Goal: Information Seeking & Learning: Compare options

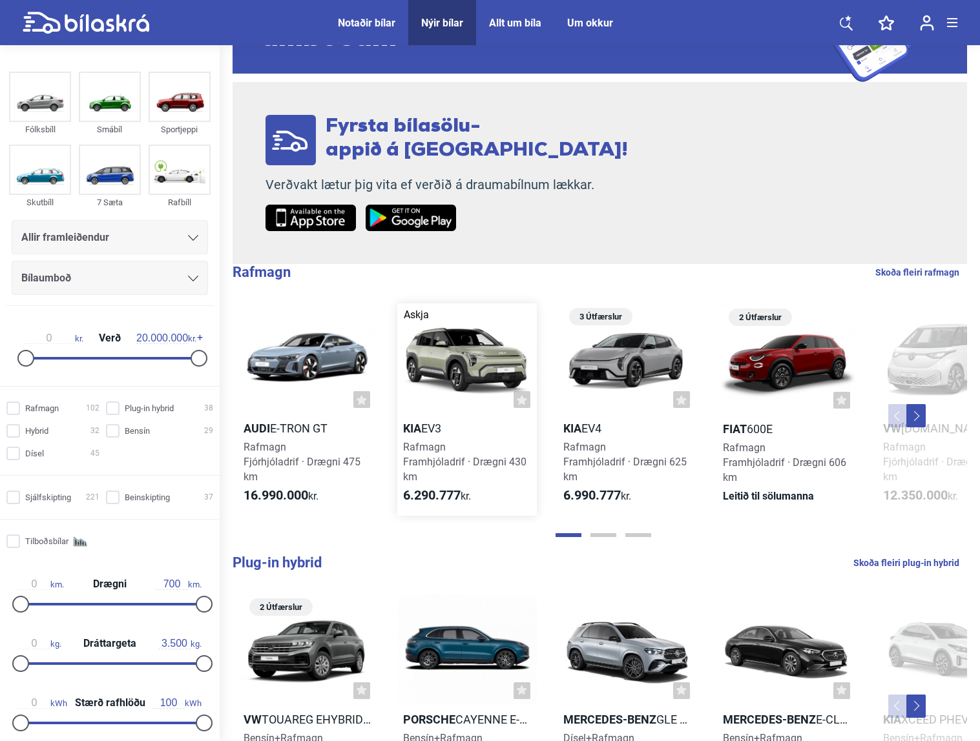
scroll to position [145, 0]
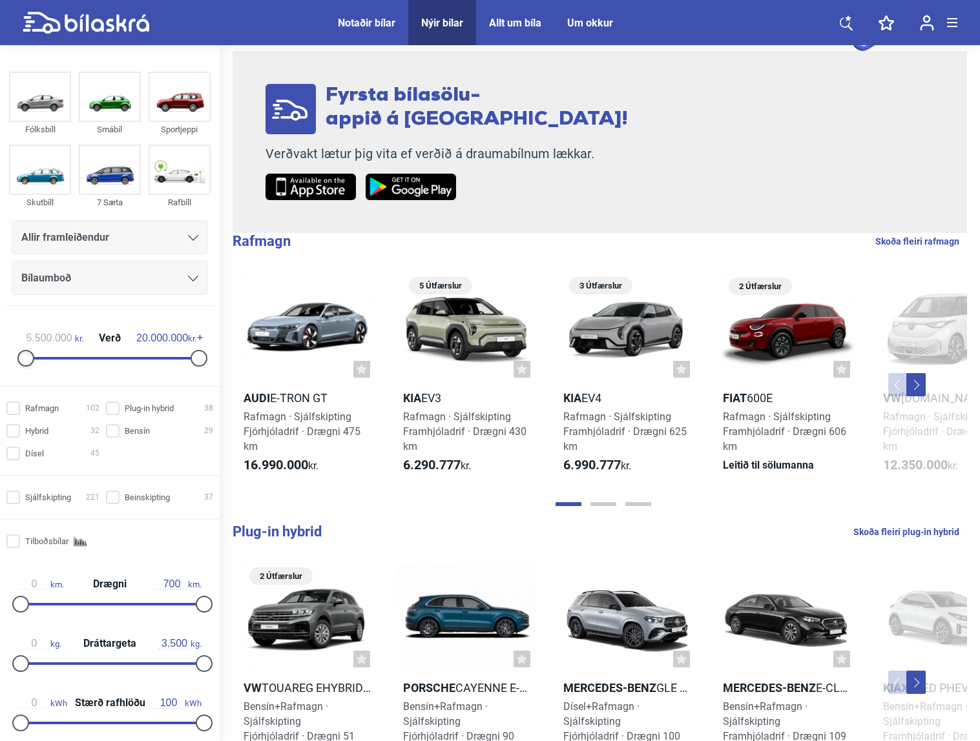
type input "16.000.000"
drag, startPoint x: 25, startPoint y: 361, endPoint x: 162, endPoint y: 361, distance: 136.9
click at [162, 361] on div at bounding box center [164, 358] width 17 height 17
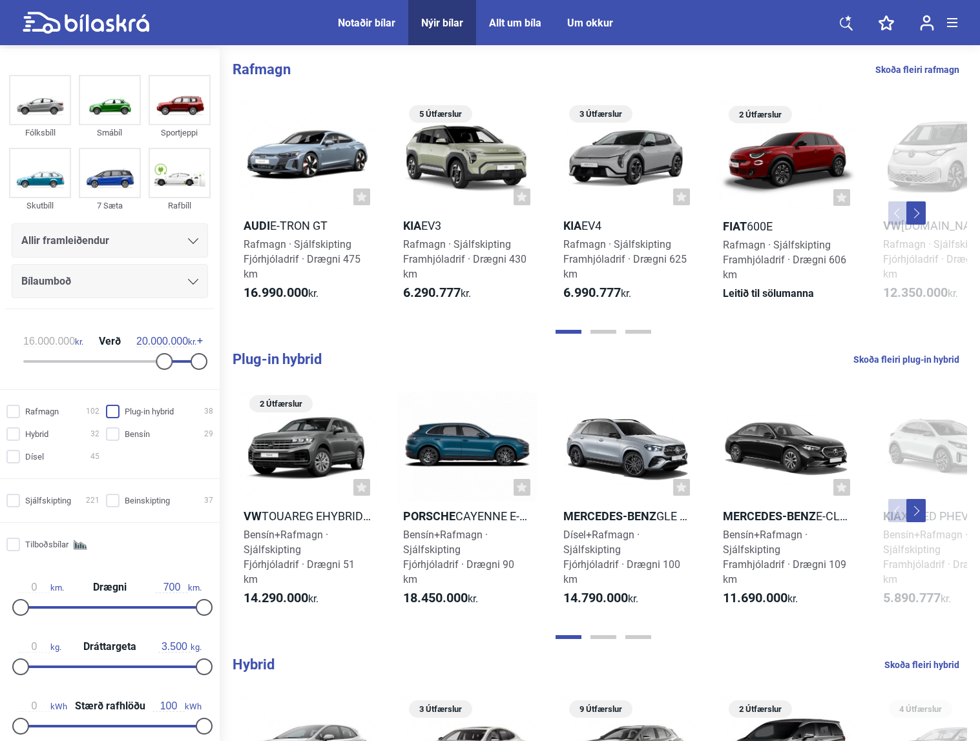
click at [108, 409] on input "Plug-in hybrid 38" at bounding box center [161, 413] width 107 height 14
checkbox input "true"
click at [110, 510] on div "Sjálfskipting 221 Beinskipting 37" at bounding box center [110, 501] width 220 height 23
click at [110, 503] on input "Beinskipting 37" at bounding box center [161, 502] width 107 height 14
checkbox input "true"
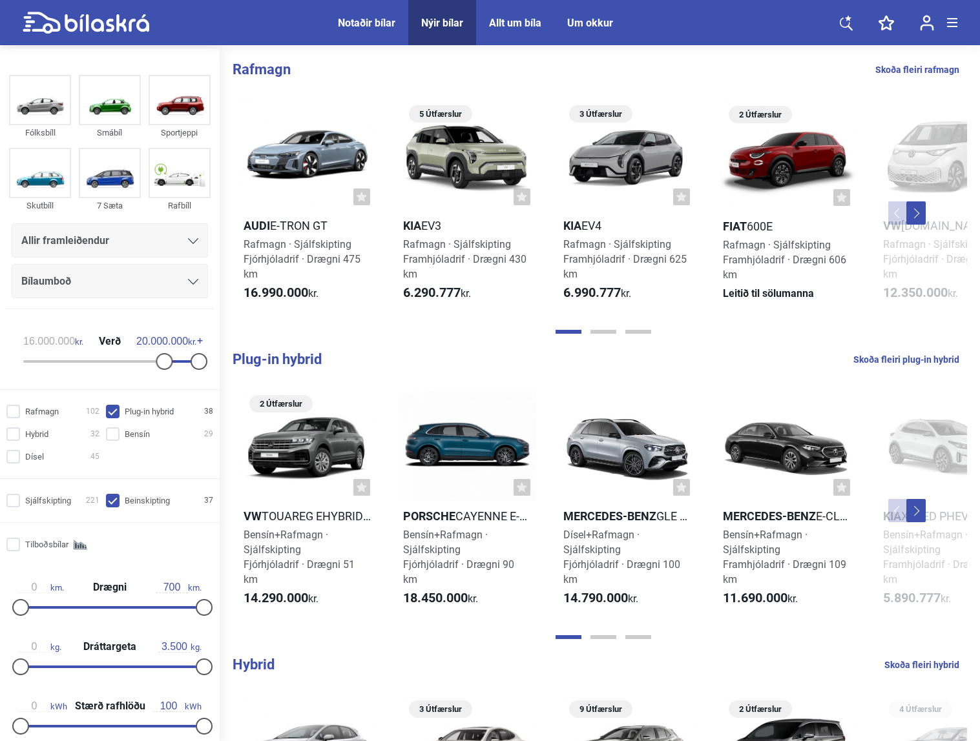
click at [110, 417] on input "Plug-in hybrid 38" at bounding box center [161, 413] width 107 height 14
checkbox input "false"
click at [110, 435] on input "Bensín 29" at bounding box center [161, 435] width 107 height 14
click at [108, 434] on input "Bensín 29" at bounding box center [161, 435] width 107 height 14
checkbox input "false"
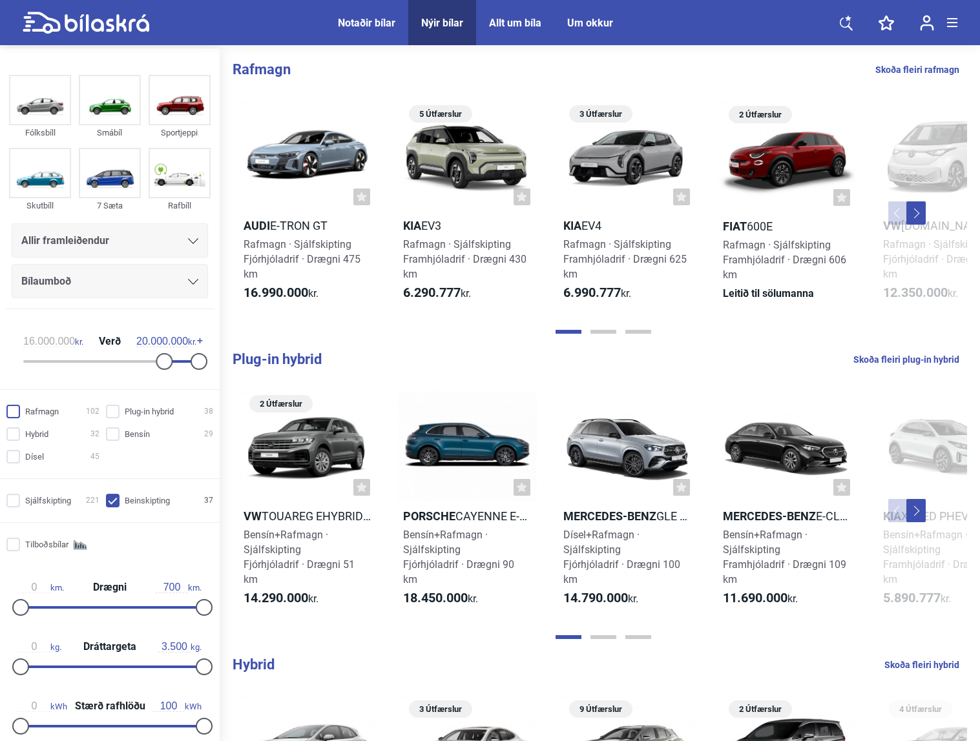
click at [10, 415] on input "Rafmagn 102" at bounding box center [54, 413] width 93 height 14
checkbox input "true"
type input "612"
drag, startPoint x: 25, startPoint y: 611, endPoint x: 181, endPoint y: 612, distance: 156.3
click at [181, 612] on div at bounding box center [180, 607] width 17 height 17
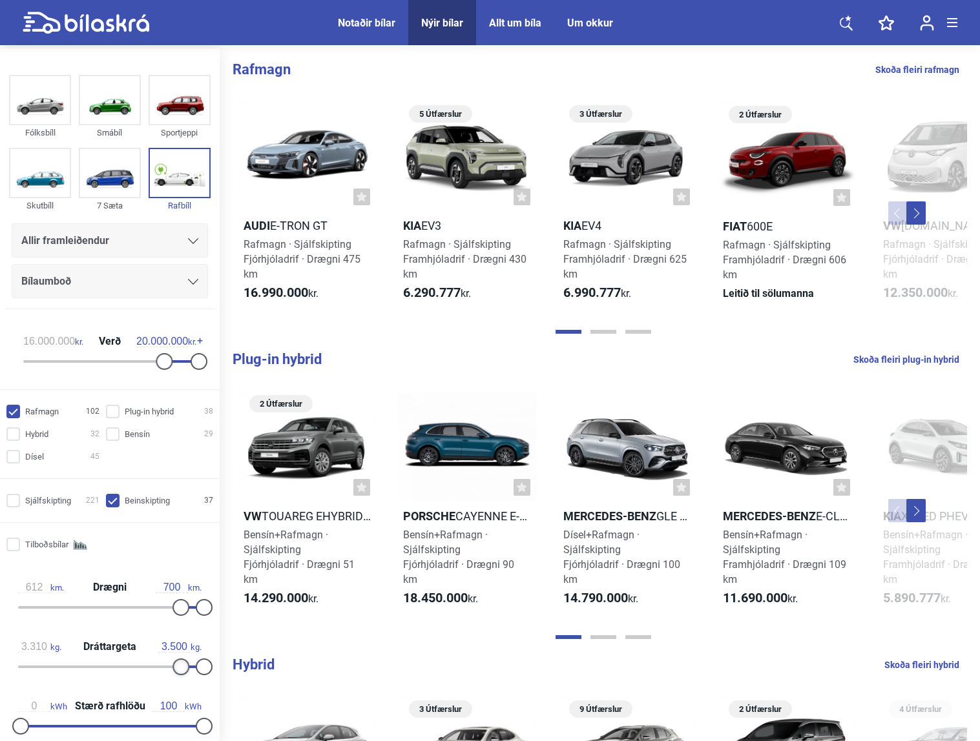
type input "3.320"
drag, startPoint x: 19, startPoint y: 671, endPoint x: 189, endPoint y: 672, distance: 169.9
click at [189, 672] on div at bounding box center [180, 667] width 17 height 17
type input "78"
drag, startPoint x: 20, startPoint y: 729, endPoint x: 160, endPoint y: 727, distance: 139.5
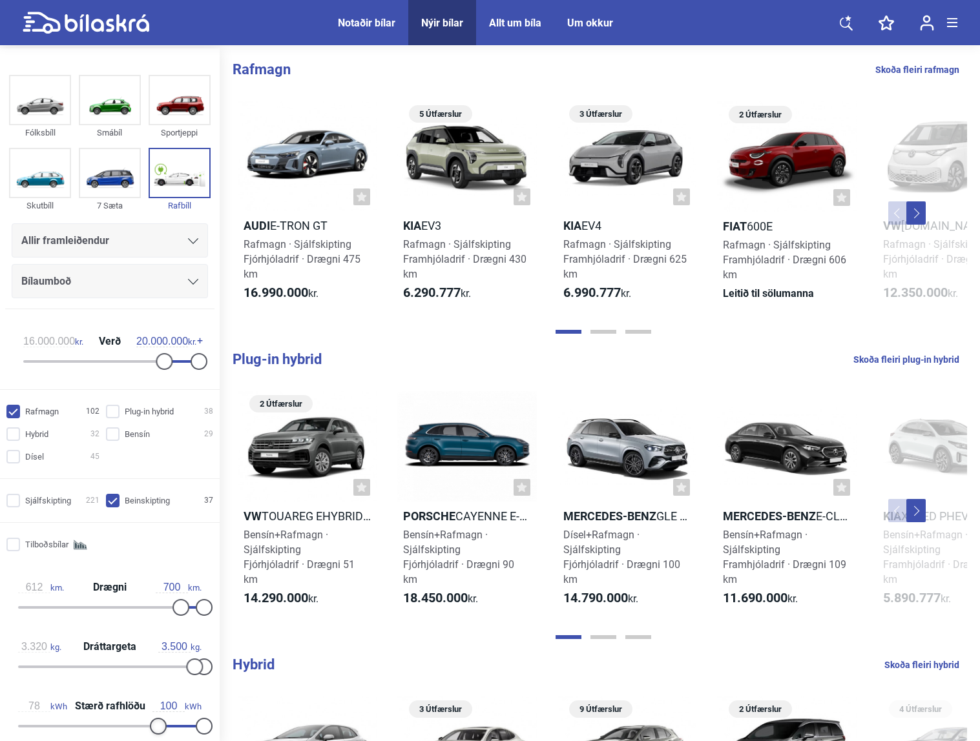
click at [160, 727] on div at bounding box center [158, 726] width 17 height 17
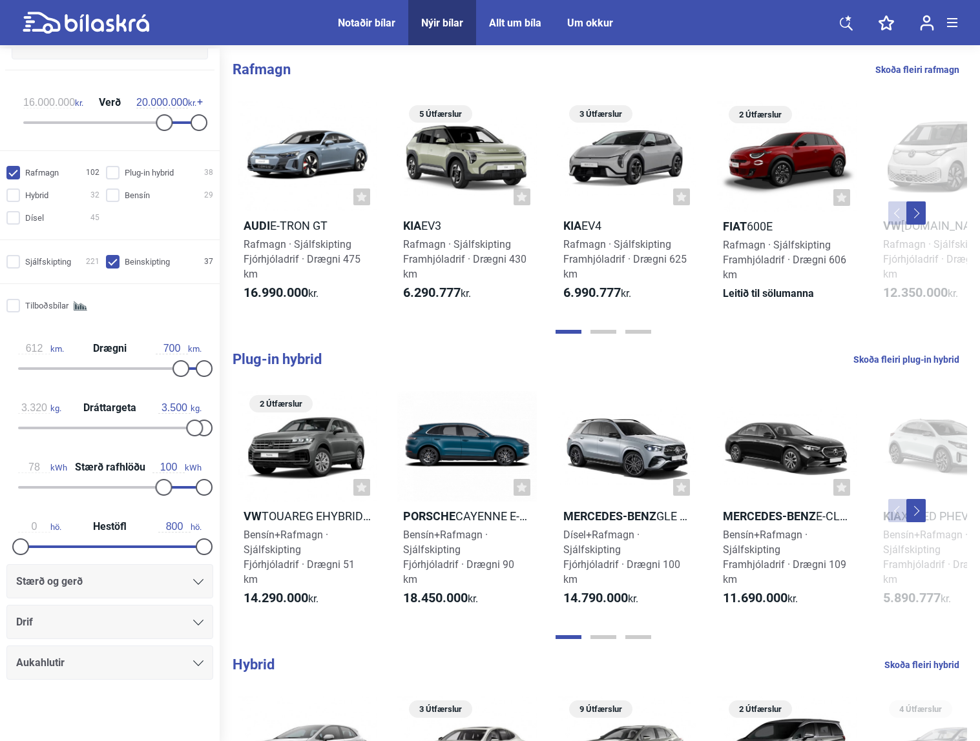
click at [98, 596] on div "Stærð og gerð" at bounding box center [109, 581] width 207 height 34
click at [100, 617] on div "Drif" at bounding box center [109, 623] width 187 height 18
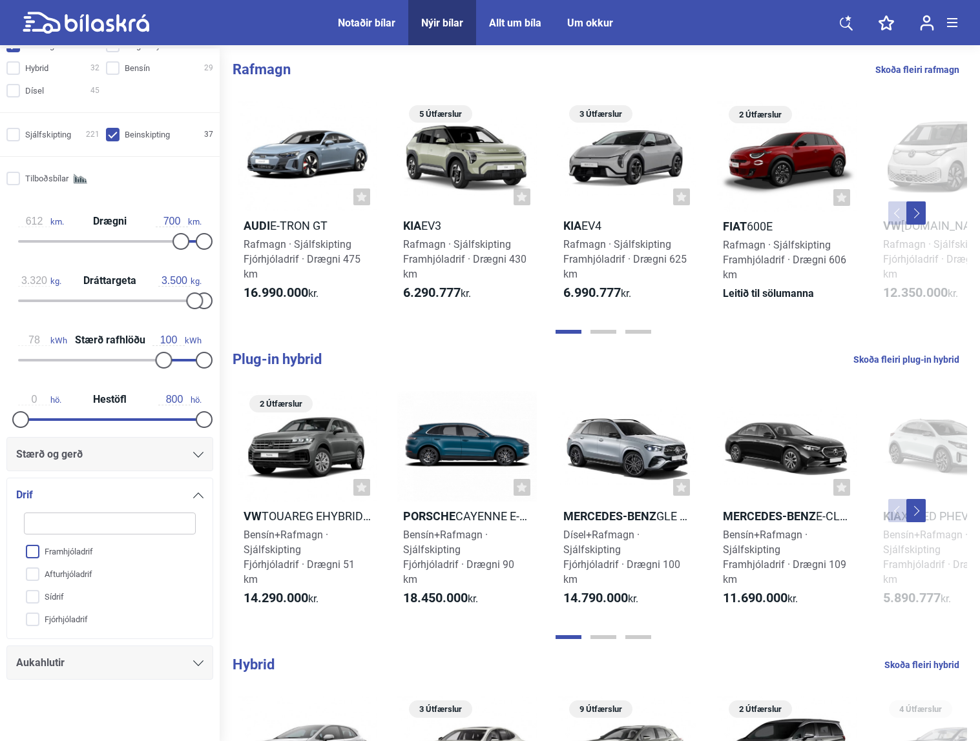
scroll to position [1, 0]
click at [75, 555] on input "Framhjóladrif" at bounding box center [101, 552] width 173 height 23
checkbox input "true"
click at [61, 602] on input "Sídrif" at bounding box center [101, 597] width 173 height 23
checkbox input "true"
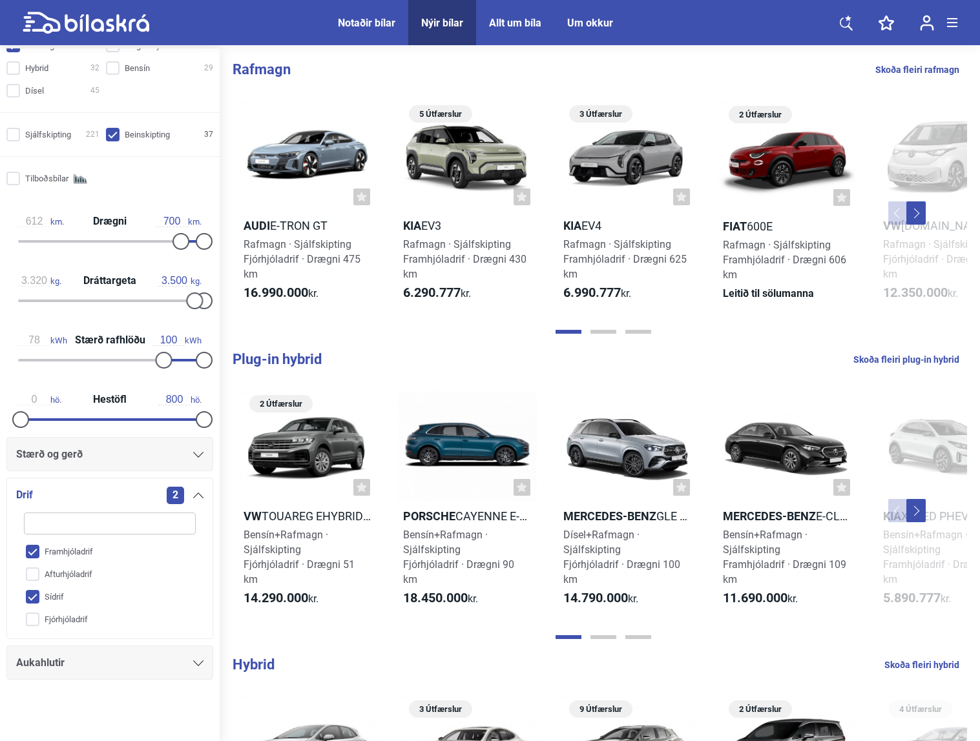
click at [66, 555] on input "Framhjóladrif" at bounding box center [101, 552] width 173 height 23
checkbox input "false"
click at [127, 669] on div "Aukahlutir" at bounding box center [109, 663] width 187 height 18
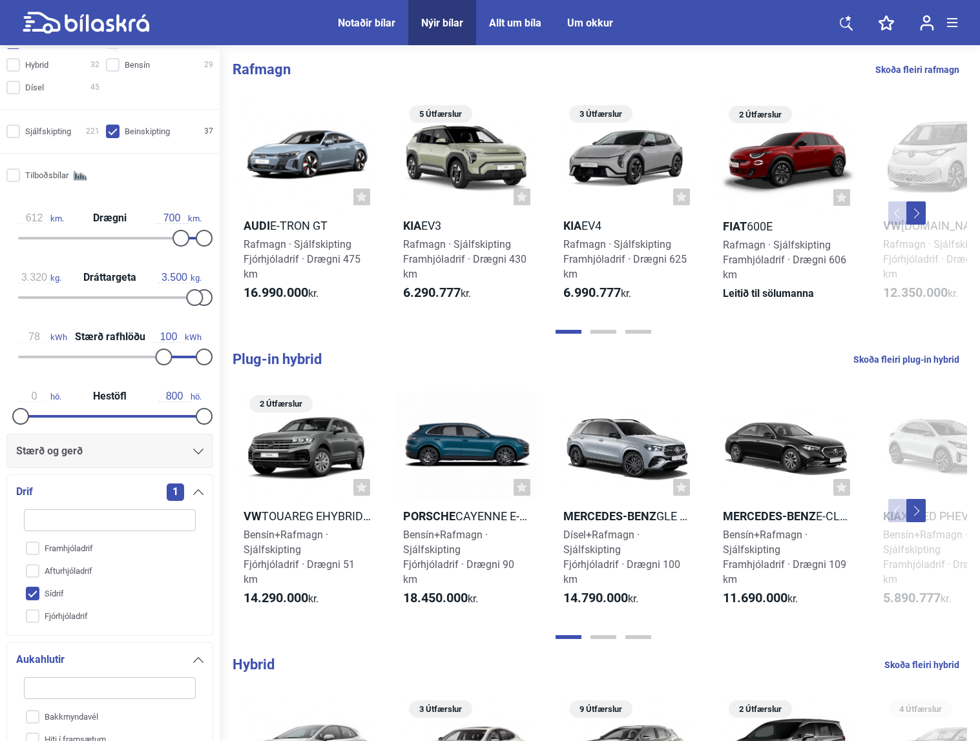
scroll to position [561, 0]
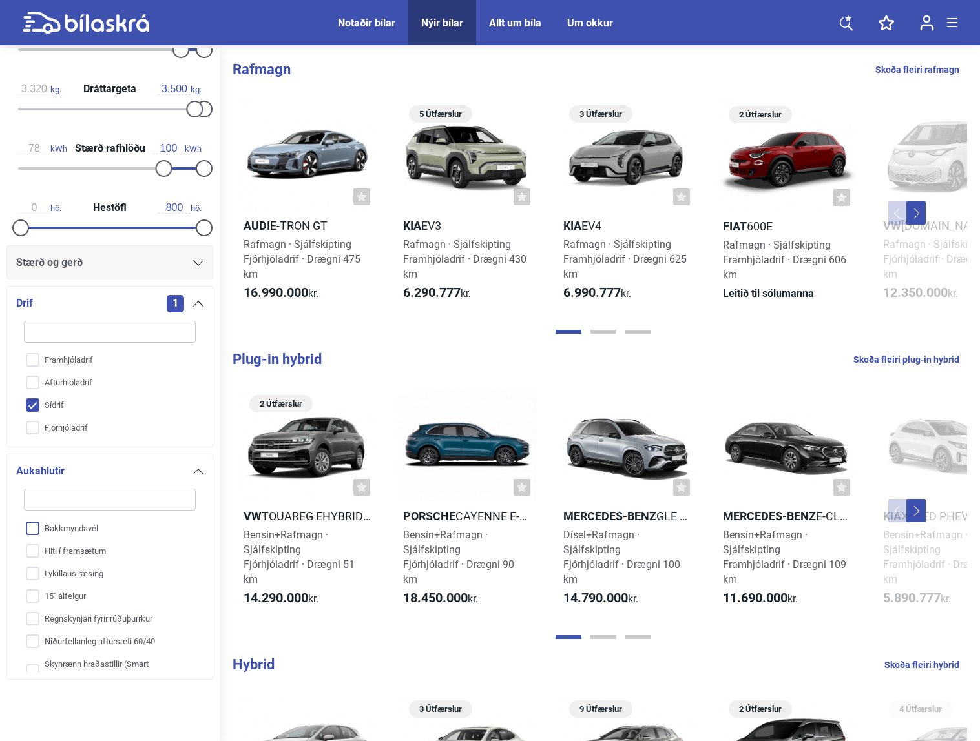
click at [101, 530] on input "Bakkmyndavél" at bounding box center [101, 529] width 173 height 23
checkbox input "true"
click at [207, 494] on div "Aukahlutir 1 Bakkmyndavél Hiti í framsætum Lykillaus ræsing 15" álfelgur Regnsk…" at bounding box center [109, 567] width 207 height 226
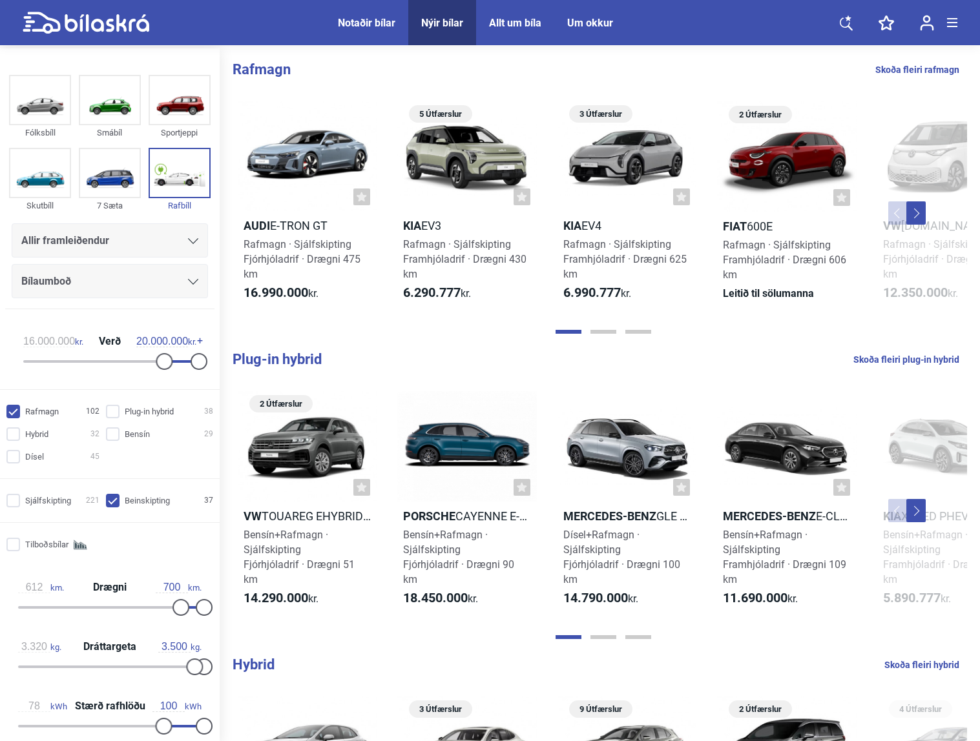
click at [376, 28] on div "Notaðir bílar" at bounding box center [366, 23] width 57 height 12
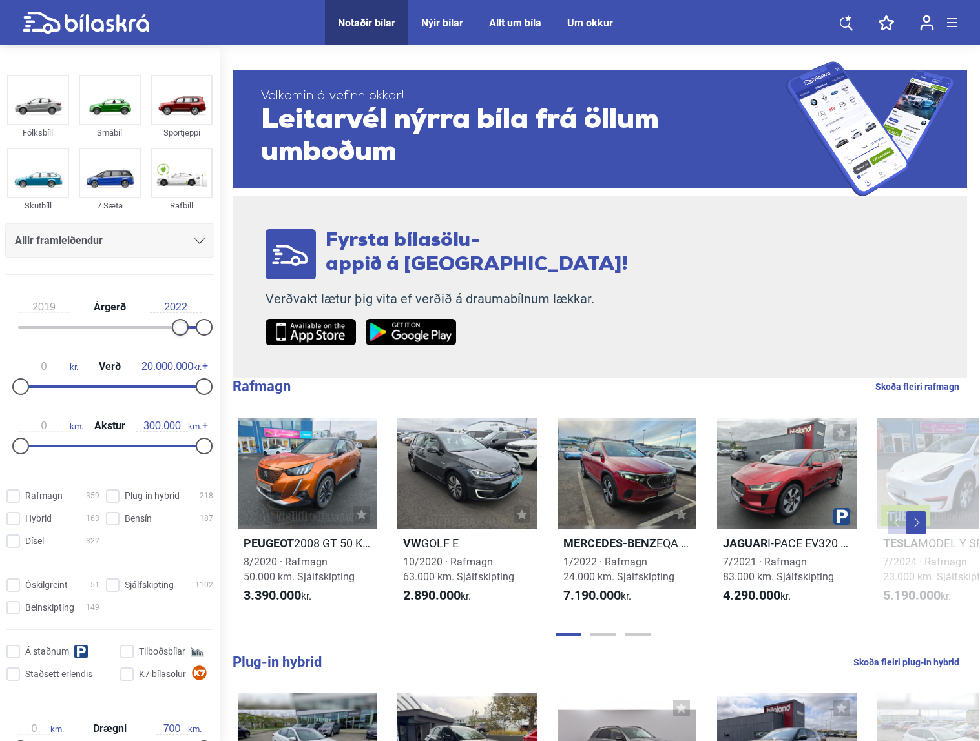
type input "2020"
drag, startPoint x: 23, startPoint y: 324, endPoint x: 183, endPoint y: 332, distance: 161.0
click at [183, 332] on div at bounding box center [188, 327] width 17 height 17
type input "16.300.000"
drag, startPoint x: 24, startPoint y: 385, endPoint x: 170, endPoint y: 386, distance: 146.0
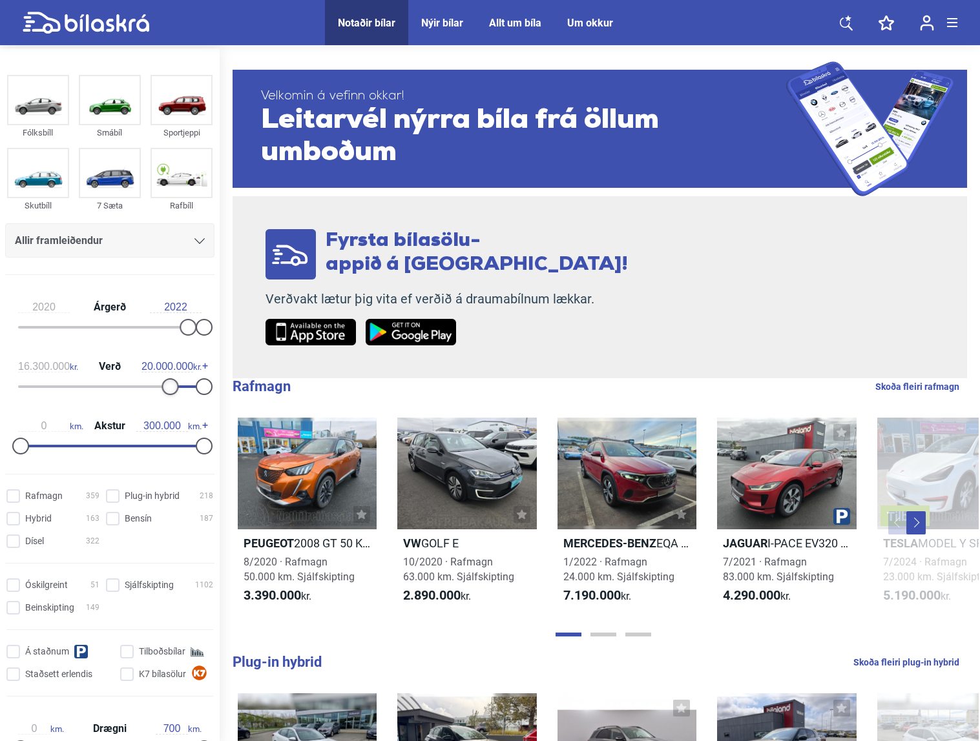
click at [170, 386] on div at bounding box center [169, 386] width 17 height 17
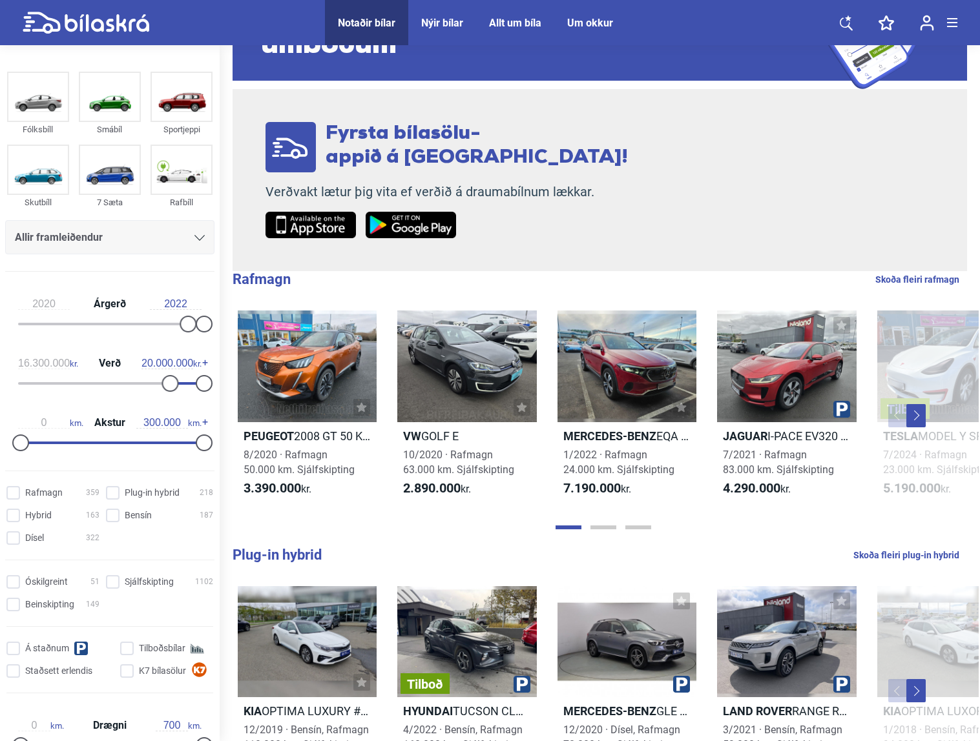
scroll to position [194, 0]
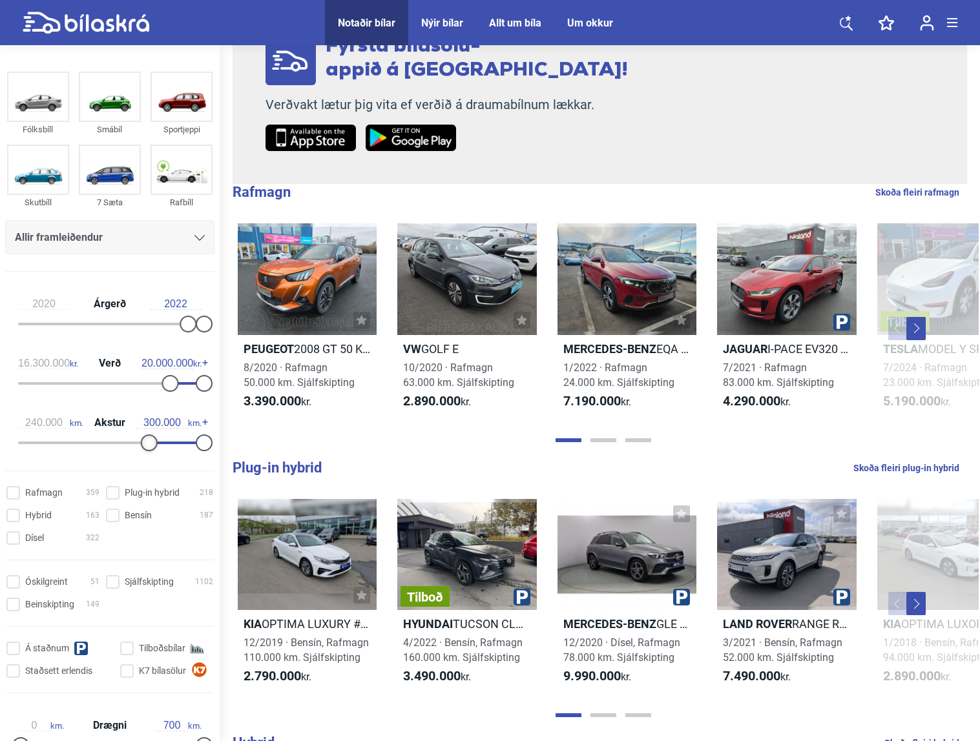
type input "250.000"
drag, startPoint x: 18, startPoint y: 444, endPoint x: 169, endPoint y: 444, distance: 151.1
click at [169, 444] on div at bounding box center [173, 443] width 17 height 17
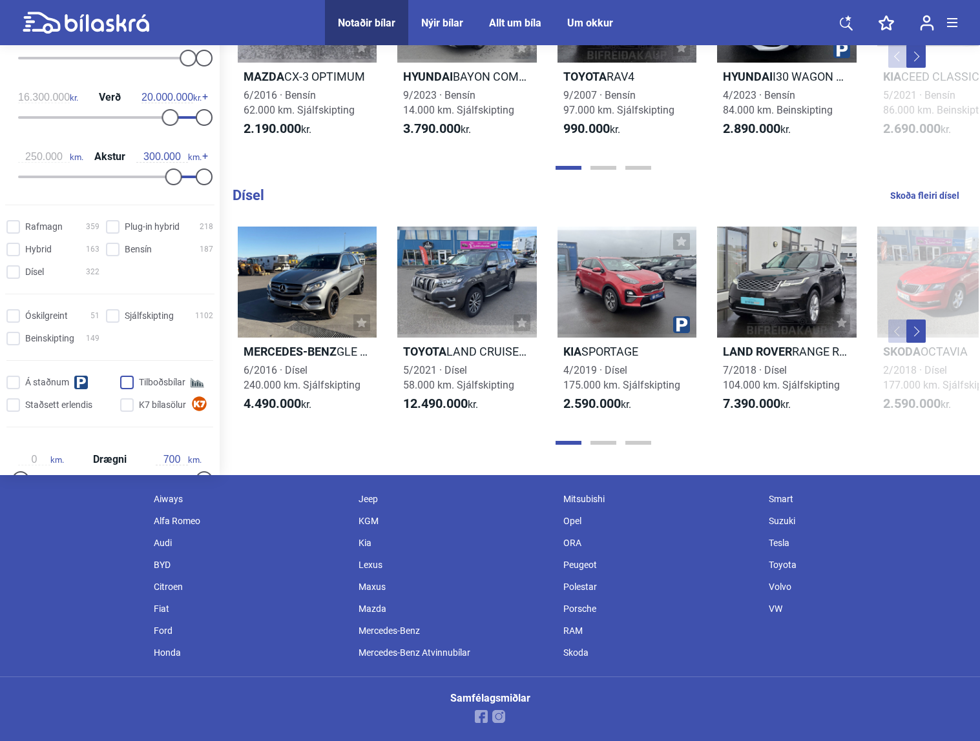
click at [149, 386] on input "Tilboðsbílar" at bounding box center [168, 384] width 93 height 14
checkbox input "true"
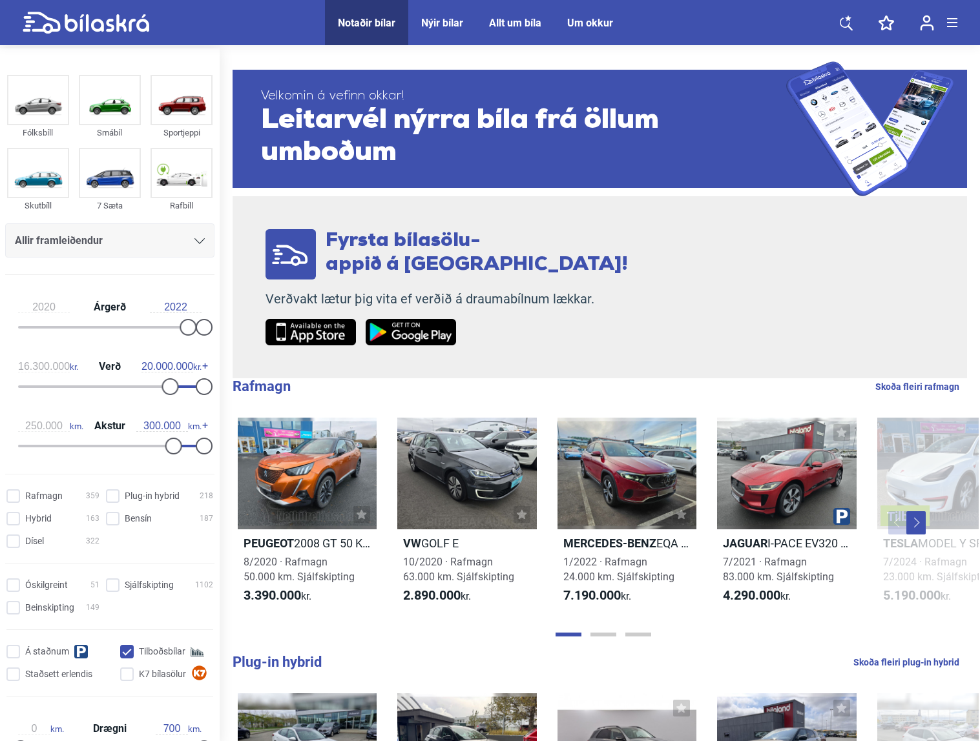
click at [462, 207] on div "Fyrsta bílasölu- appið á [GEOGRAPHIC_DATA]! Verðvakt lætur þig vita ef verðið á…" at bounding box center [447, 287] width 428 height 182
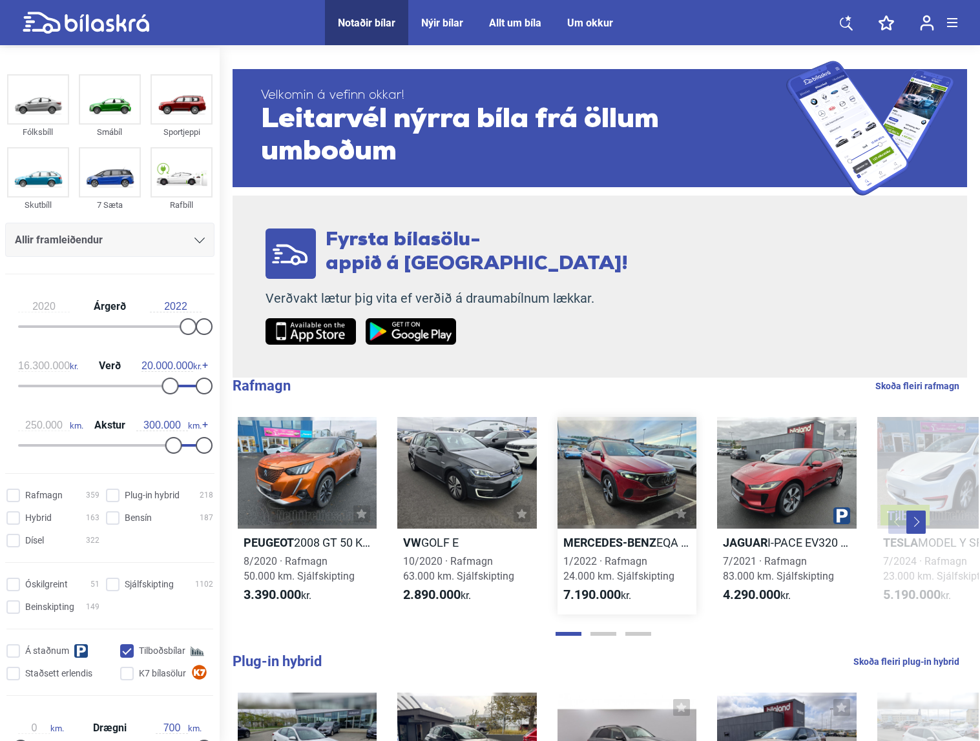
click at [609, 450] on div at bounding box center [626, 472] width 139 height 111
